Goal: Information Seeking & Learning: Learn about a topic

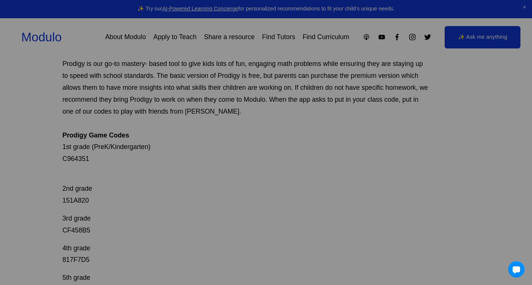
scroll to position [75, 0]
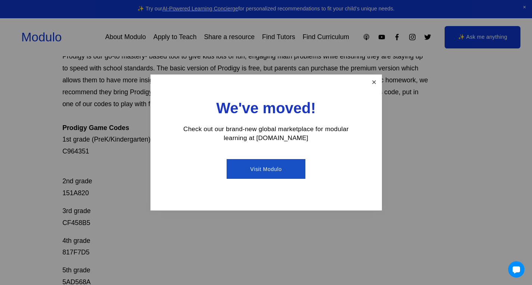
click at [377, 76] on div "We've moved! Check out our brand-new global marketplace for modular learning at…" at bounding box center [265, 143] width 231 height 136
click at [373, 85] on link "Close" at bounding box center [373, 82] width 13 height 13
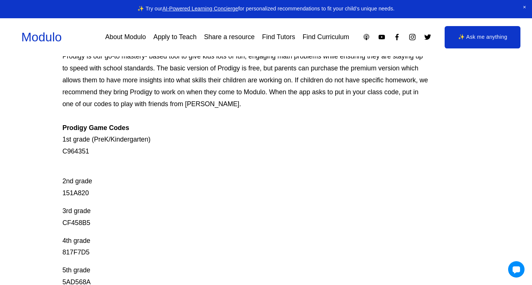
click at [59, 148] on div "Prodigy Game Codes Prodigy is our go-to mastery- based tool to give kids lots o…" at bounding box center [266, 250] width 532 height 464
drag, startPoint x: 60, startPoint y: 148, endPoint x: 94, endPoint y: 146, distance: 34.0
click at [94, 146] on div "Prodigy Game Codes Prodigy is our go-to mastery- based tool to give kids lots o…" at bounding box center [266, 250] width 532 height 464
click at [80, 157] on p "Prodigy is our go-to mastery- based tool to give kids lots of fun, engaging mat…" at bounding box center [245, 104] width 366 height 107
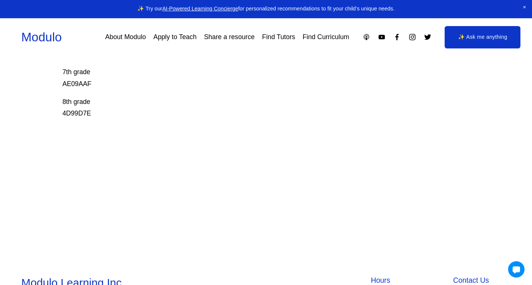
scroll to position [336, 0]
